Goal: Download file/media

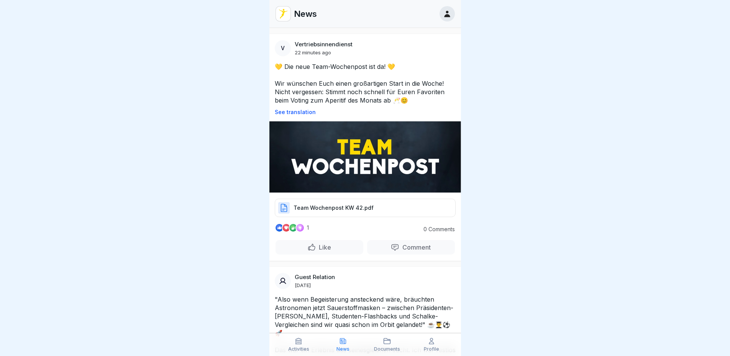
click at [320, 208] on p "Team Wochenpost KW 42.pdf" at bounding box center [334, 208] width 80 height 8
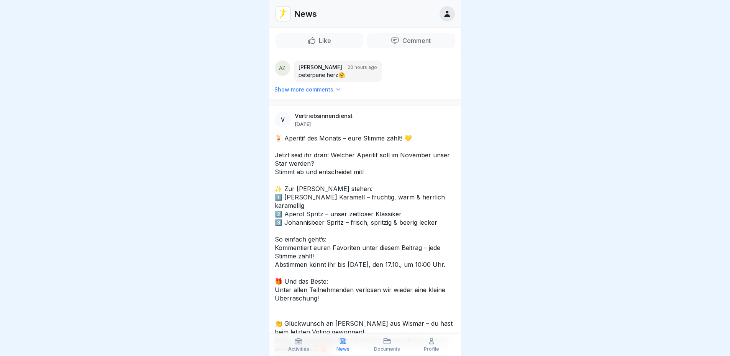
scroll to position [613, 0]
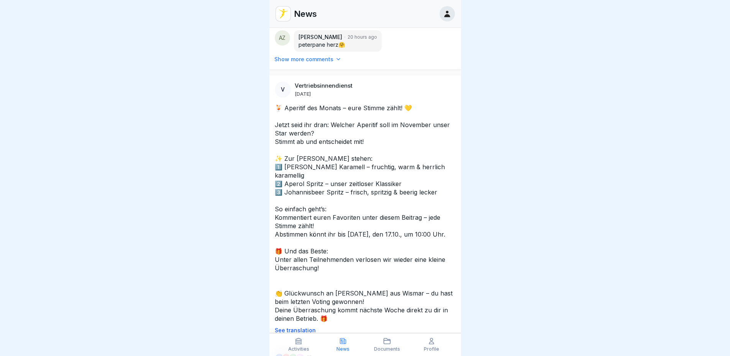
scroll to position [652, 0]
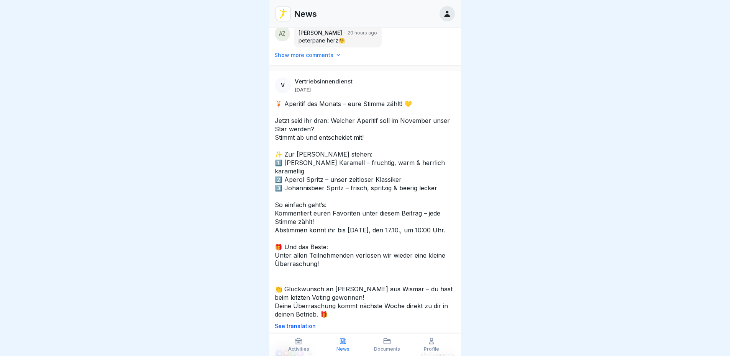
click at [563, 151] on div at bounding box center [365, 178] width 730 height 356
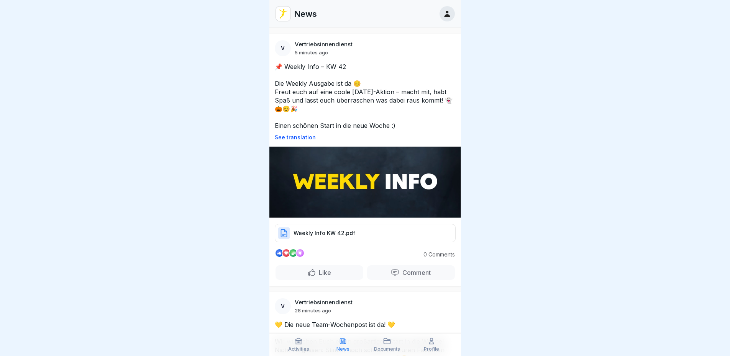
click at [337, 233] on p "Weekly Info KW 42.pdf" at bounding box center [325, 234] width 62 height 8
